Goal: Communication & Community: Ask a question

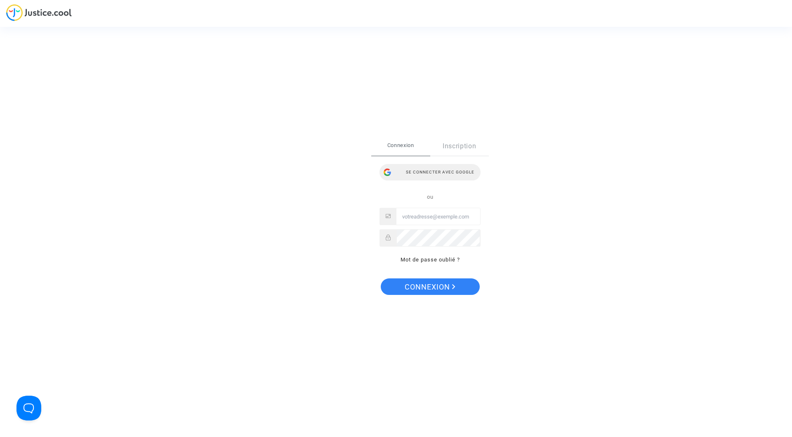
click at [457, 168] on div "Se connecter avec Google" at bounding box center [430, 172] width 101 height 17
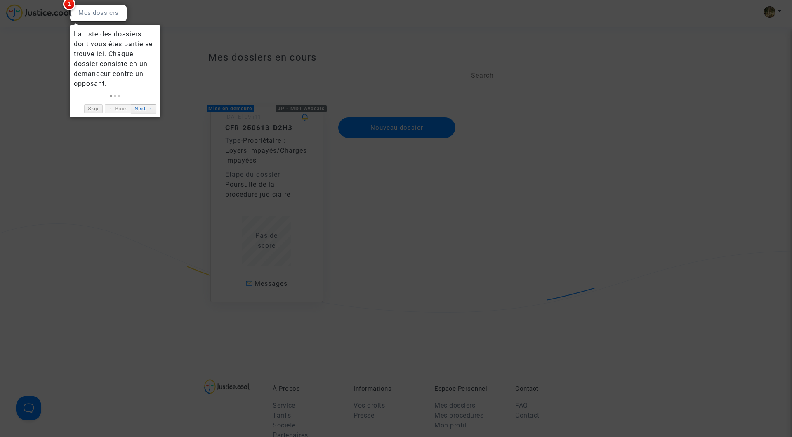
click at [145, 109] on link "Next →" at bounding box center [144, 108] width 26 height 9
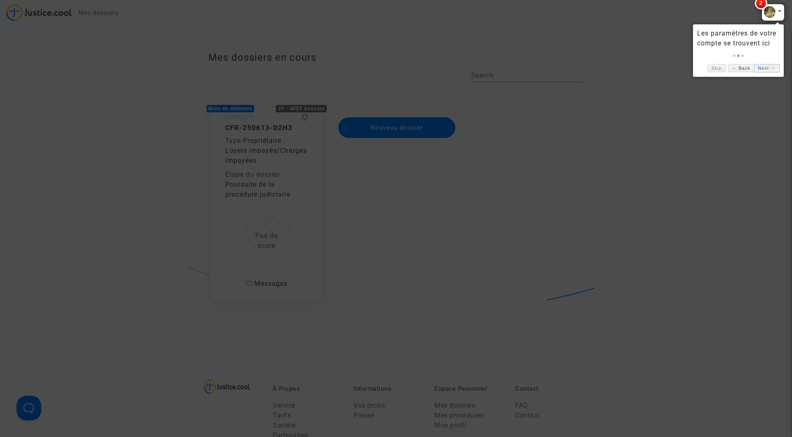
click at [771, 71] on link "Next →" at bounding box center [767, 68] width 26 height 9
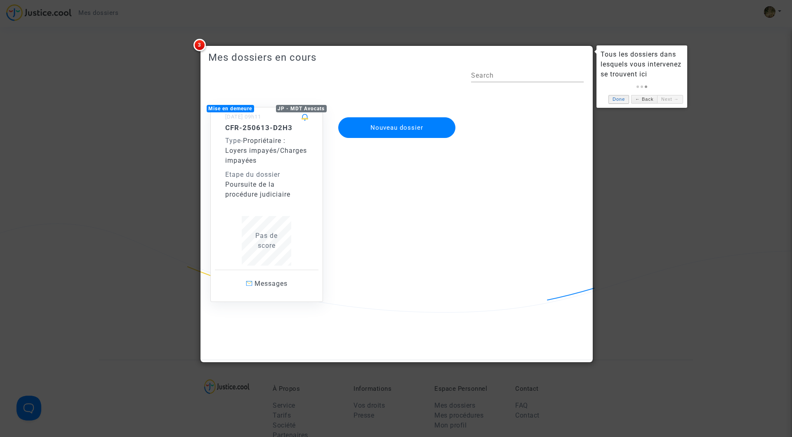
click at [616, 100] on link "Done" at bounding box center [619, 99] width 21 height 9
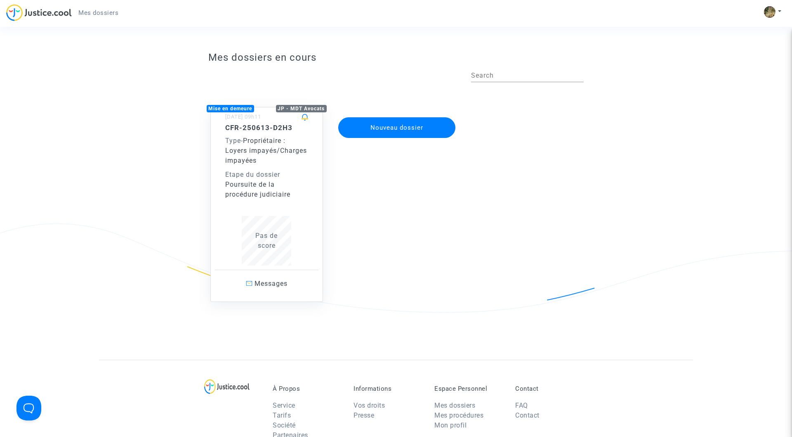
click at [260, 163] on div "Type - Propriétaire : Loyers impayés/Charges impayées" at bounding box center [266, 151] width 83 height 30
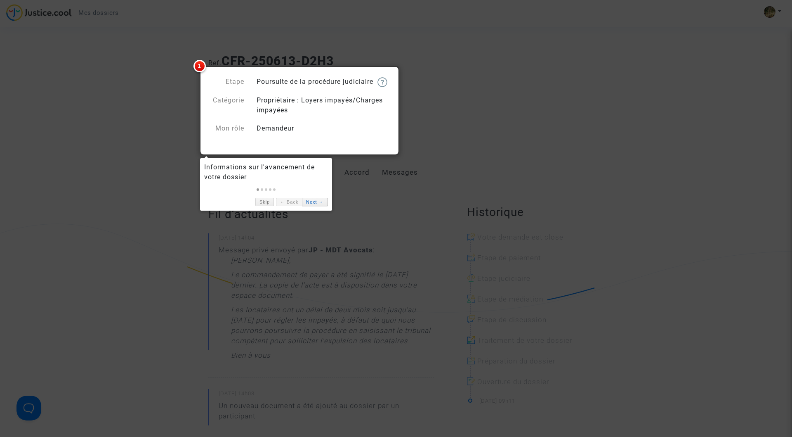
click at [317, 204] on link "Next →" at bounding box center [315, 202] width 26 height 9
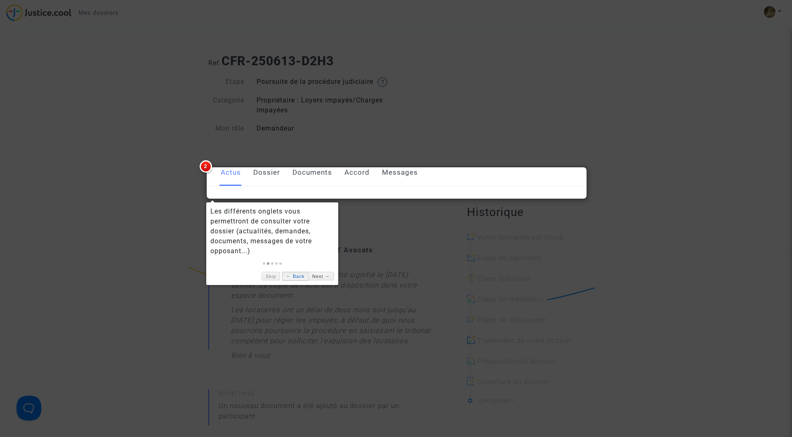
click at [299, 278] on link "← Back" at bounding box center [295, 275] width 26 height 9
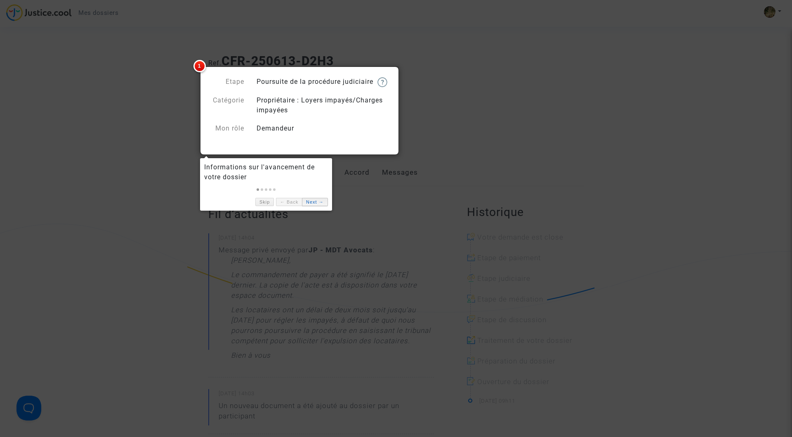
click at [313, 203] on link "Next →" at bounding box center [315, 202] width 26 height 9
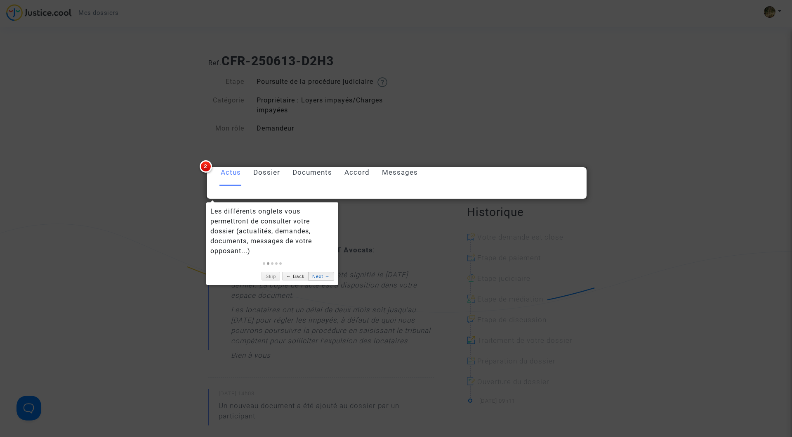
click at [320, 276] on link "Next →" at bounding box center [321, 275] width 26 height 9
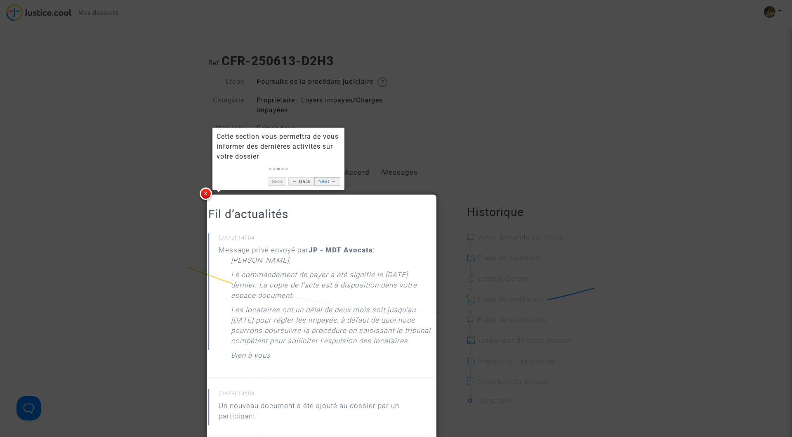
click at [325, 182] on link "Next →" at bounding box center [327, 181] width 26 height 9
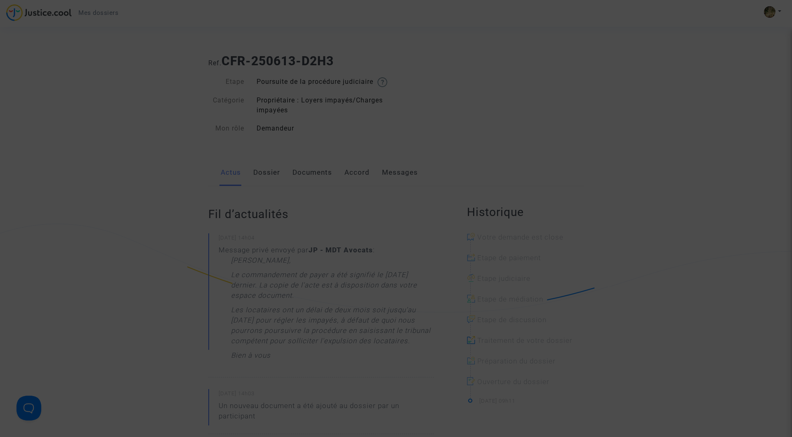
scroll to position [416, 0]
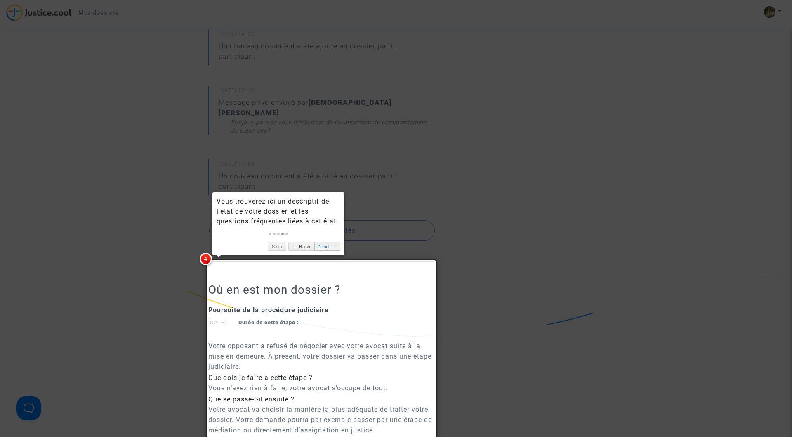
click at [326, 247] on link "Next →" at bounding box center [327, 246] width 26 height 9
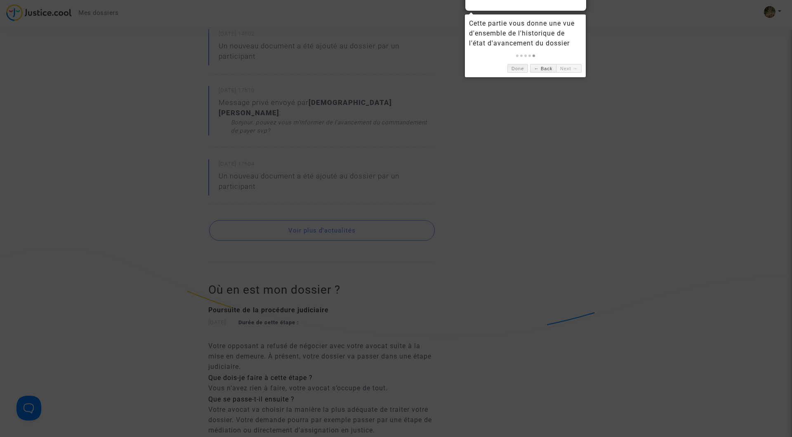
scroll to position [244, 0]
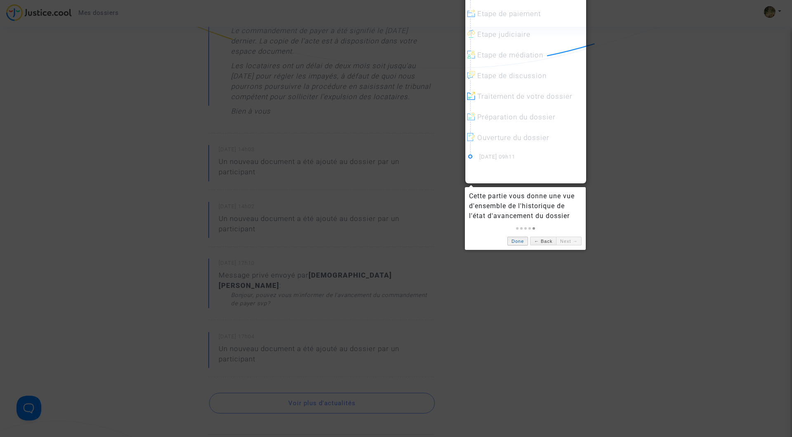
click at [522, 239] on link "Done" at bounding box center [517, 240] width 21 height 9
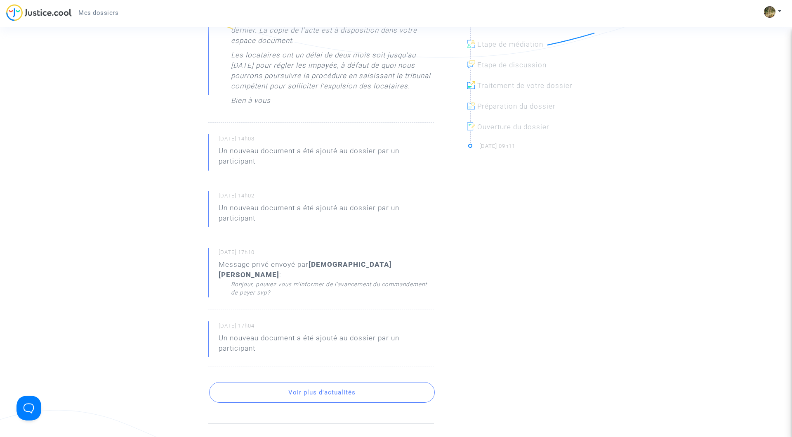
scroll to position [0, 0]
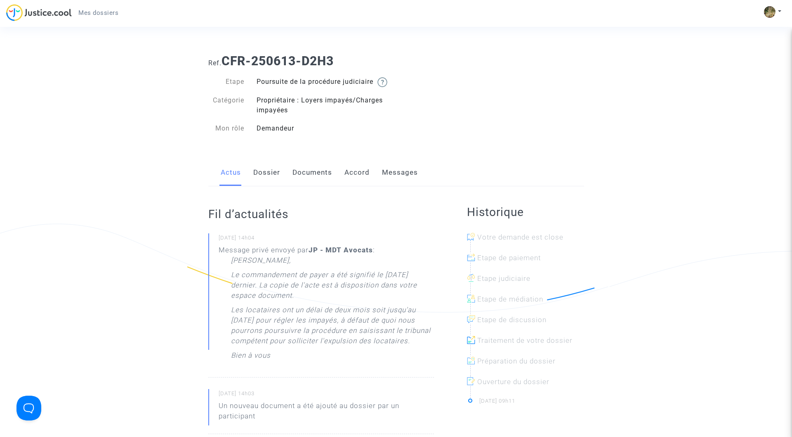
click at [312, 186] on link "Documents" at bounding box center [313, 172] width 40 height 27
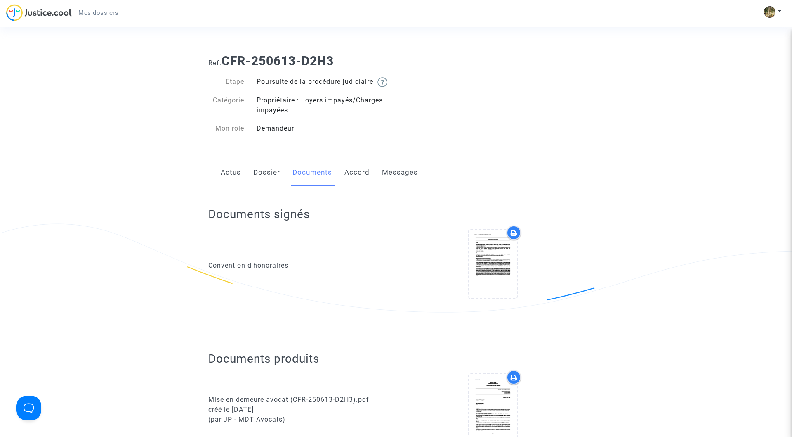
click at [402, 182] on link "Messages" at bounding box center [400, 172] width 36 height 27
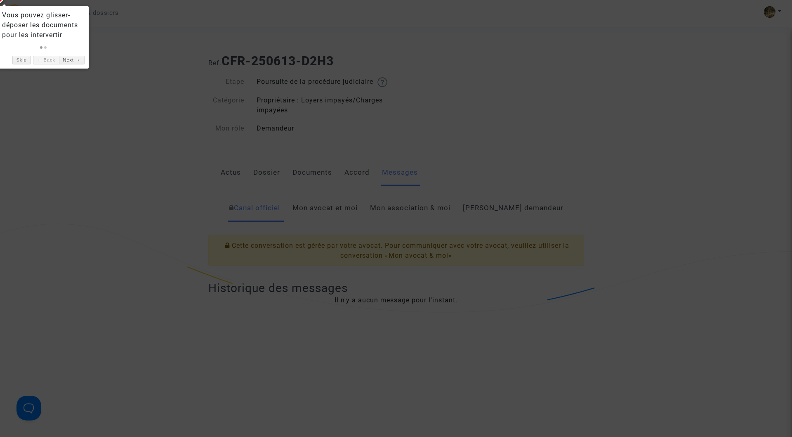
click at [71, 65] on div "Vous pouvez glisser-déposer les documents pour les intervertir Skip ← Back Next…" at bounding box center [43, 37] width 91 height 62
click at [78, 63] on link "Next →" at bounding box center [72, 60] width 26 height 9
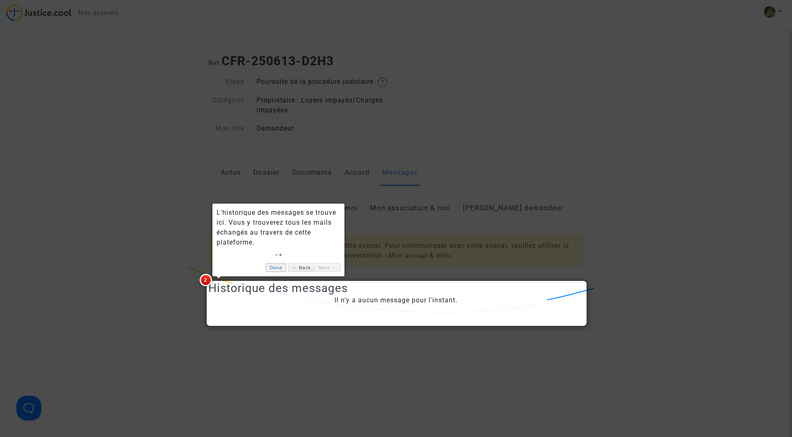
click at [275, 268] on link "Done" at bounding box center [276, 267] width 21 height 9
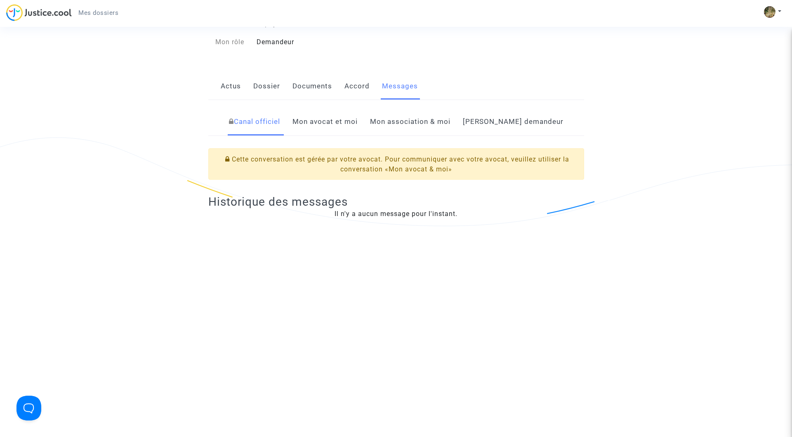
scroll to position [82, 0]
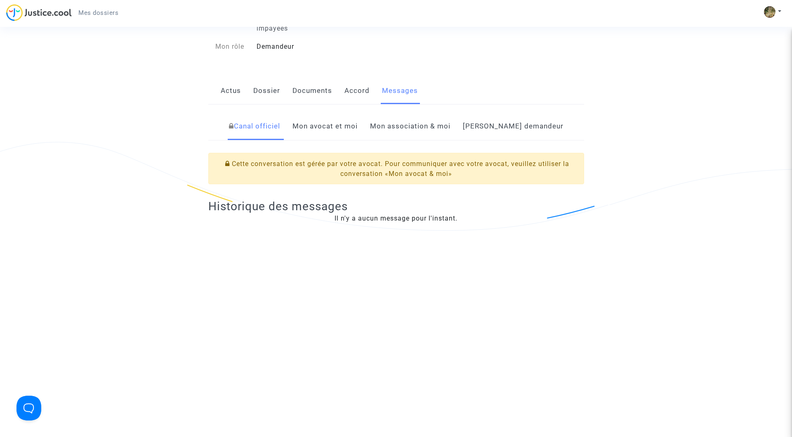
click at [354, 137] on link "Mon avocat et moi" at bounding box center [325, 126] width 65 height 27
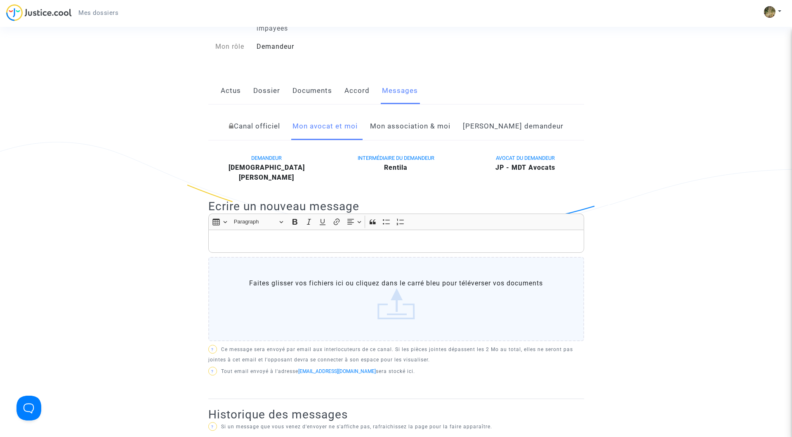
click at [302, 279] on label "Faites glisser vos fichiers ici ou cliquez dans le carré bleu pour téléverser v…" at bounding box center [396, 299] width 376 height 84
click at [0, 0] on input "Faites glisser vos fichiers ici ou cliquez dans le carré bleu pour téléverser v…" at bounding box center [0, 0] width 0 height 0
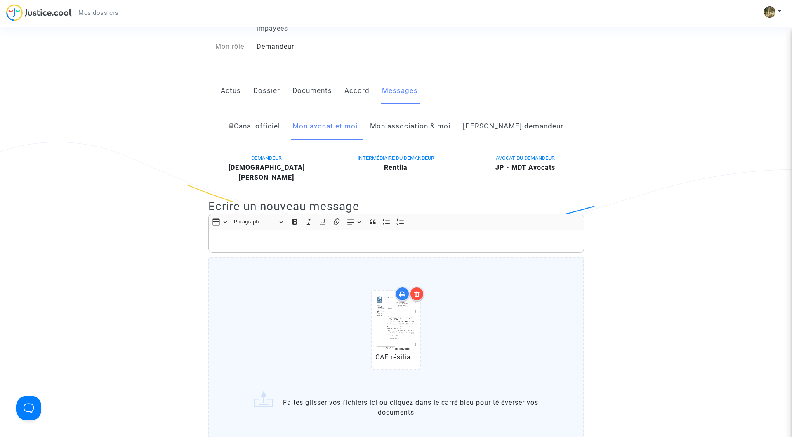
click at [271, 238] on p "Rich Text Editor, main" at bounding box center [395, 241] width 367 height 10
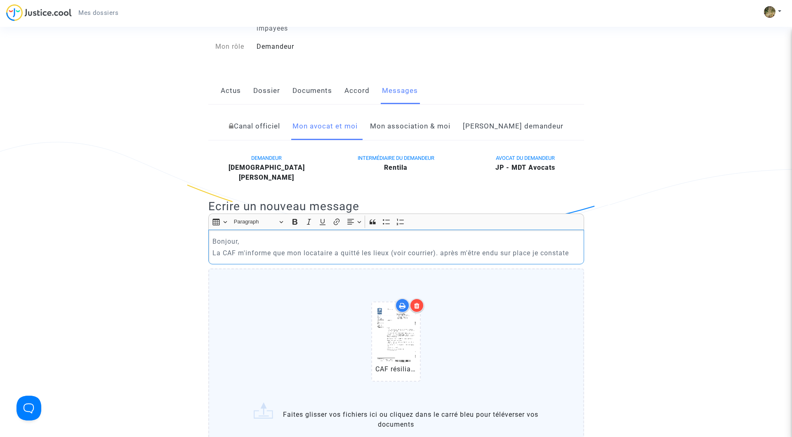
click at [483, 255] on p "La CAF m'informe que mon locataire a quitté les lieux (voir courrier). après m'…" at bounding box center [395, 253] width 367 height 10
click at [580, 251] on div "Bonjour, La CAF m'informe que mon locataire a quitté les lieux (voir courrier).…" at bounding box center [396, 246] width 376 height 35
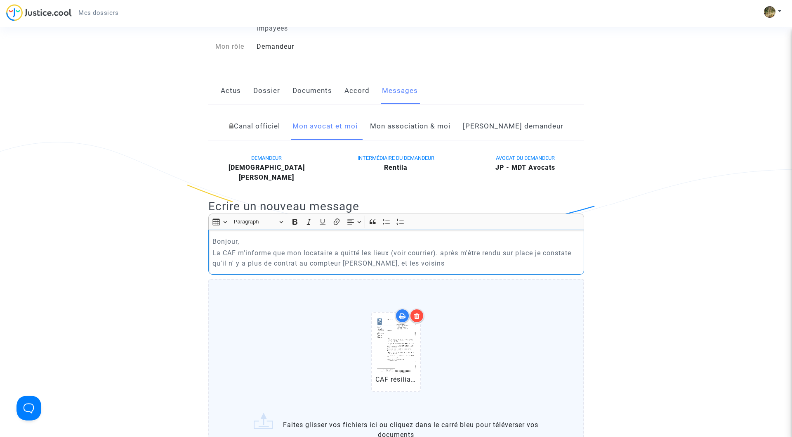
click at [444, 251] on p "La CAF m'informe que mon locataire a quitté les lieux (voir courrier). après m'…" at bounding box center [395, 258] width 367 height 21
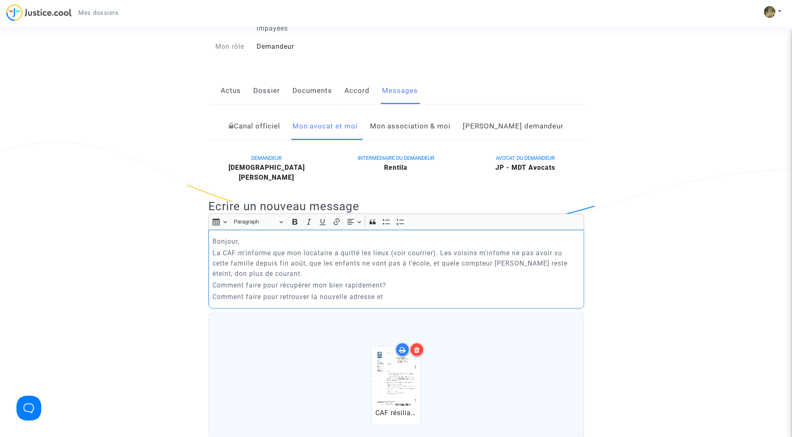
click at [512, 252] on p "La CAF m'informe que mon locataire a quitté les lieux (voir courrier). Les vois…" at bounding box center [395, 263] width 367 height 31
click at [456, 264] on p "La CAF m'informe que mon locataire a quitté les lieux (voir courrier). Les vois…" at bounding box center [395, 263] width 367 height 31
click at [573, 262] on p "La CAF m'informe que mon locataire a quitté les lieux (voir courrier). Les vois…" at bounding box center [395, 263] width 367 height 31
click at [462, 262] on p "La CAF m'informe que mon locataire a quitté les lieux (voir courrier). Les vois…" at bounding box center [395, 263] width 367 height 31
click at [398, 297] on p "Comment faire pour retrouver la nouvelle adresse et" at bounding box center [395, 296] width 367 height 10
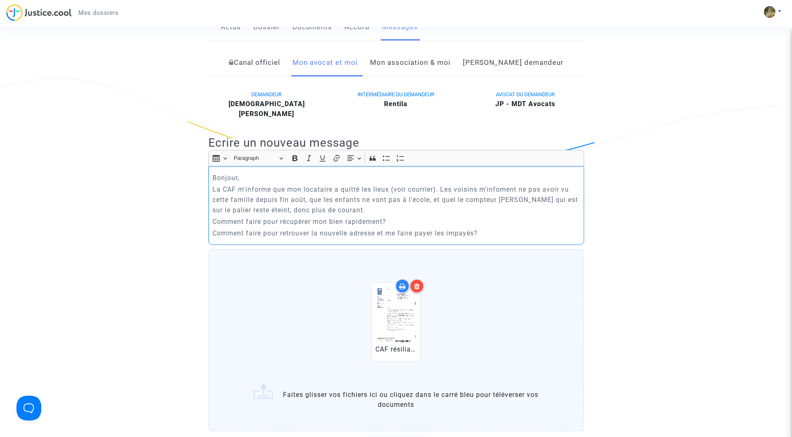
scroll to position [146, 0]
click at [444, 189] on p "La CAF m'informe que mon locataire a quitté les lieux (voir courrier). Les vois…" at bounding box center [395, 198] width 367 height 31
click at [471, 210] on p "Les voisins m'infoment ne pas avoir vu cette famille depuis fin août, que les e…" at bounding box center [395, 205] width 367 height 21
click at [501, 231] on p "Comment faire pour retrouver la nouvelle adresse et me faire payer les impayés?" at bounding box center [395, 233] width 367 height 10
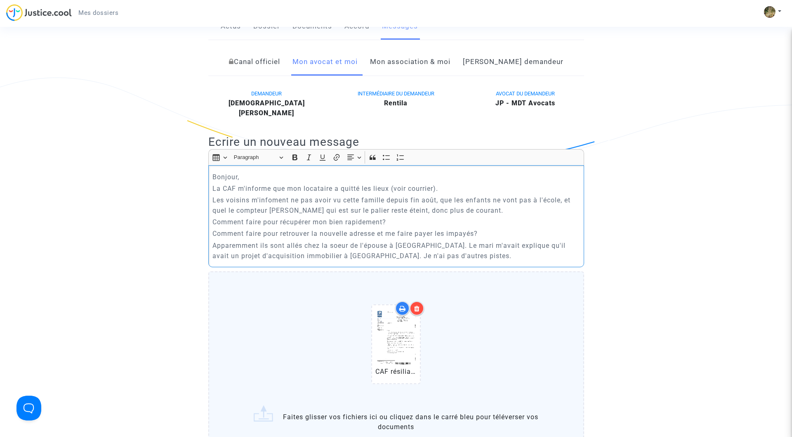
click at [489, 244] on p "Apparemment ils sont allés chez la soeur de l'épouse à Pierrefitte. Le mari m'a…" at bounding box center [395, 250] width 367 height 21
click at [451, 255] on p "Apparemment ils sont allés chez la soeur de l'épouse à Pierrefitte. Le mari m'a…" at bounding box center [395, 250] width 367 height 21
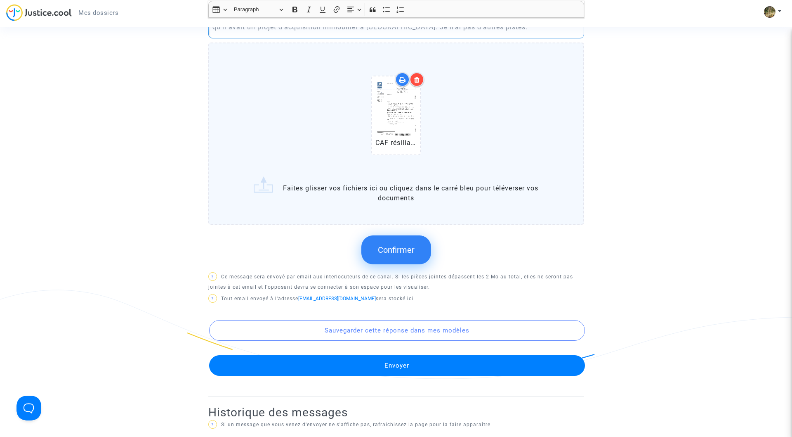
scroll to position [378, 0]
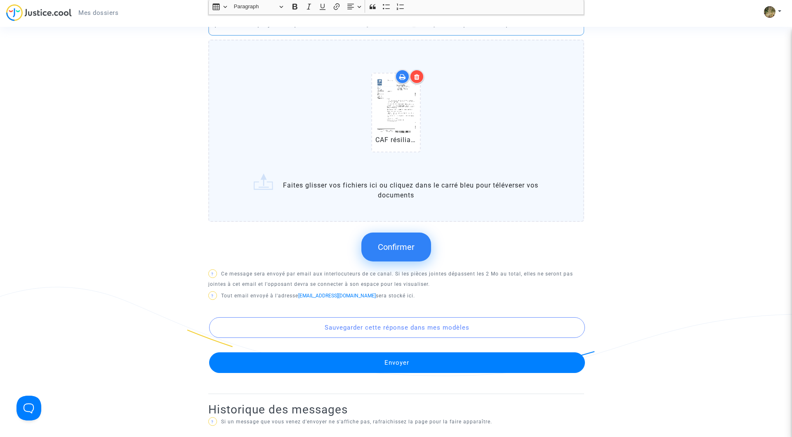
click at [387, 247] on span "Confirmer" at bounding box center [396, 247] width 37 height 10
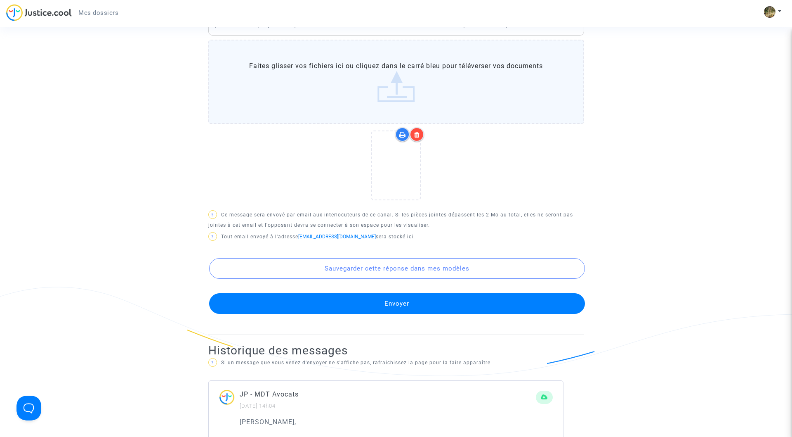
click at [372, 307] on button "Envoyer" at bounding box center [397, 303] width 376 height 21
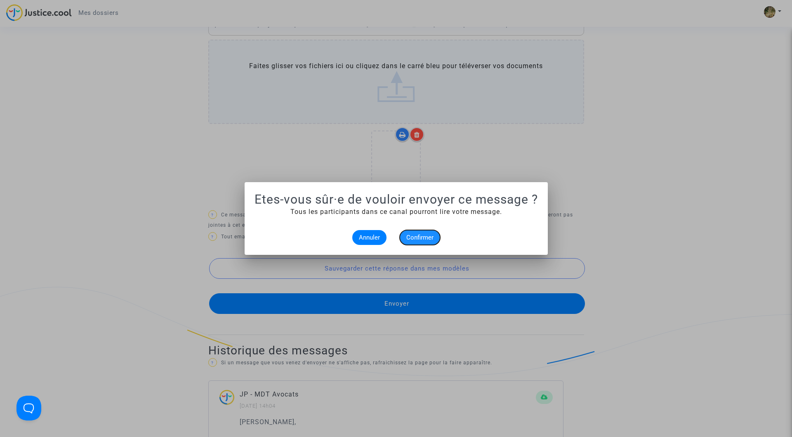
click at [428, 239] on span "Confirmer" at bounding box center [419, 237] width 27 height 7
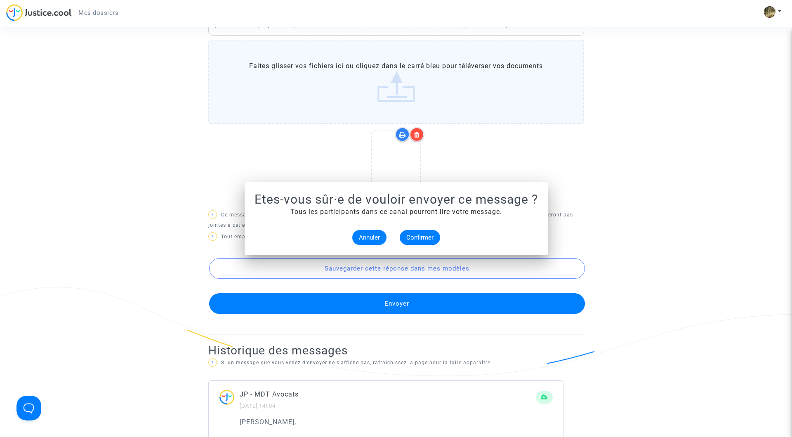
scroll to position [378, 0]
